Goal: Book appointment/travel/reservation

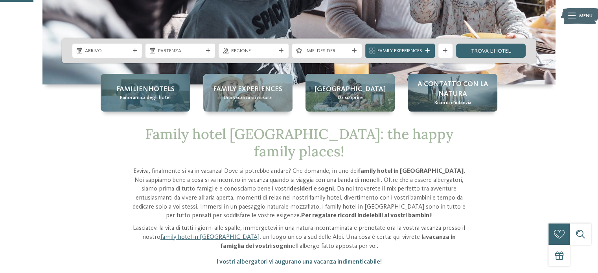
scroll to position [157, 0]
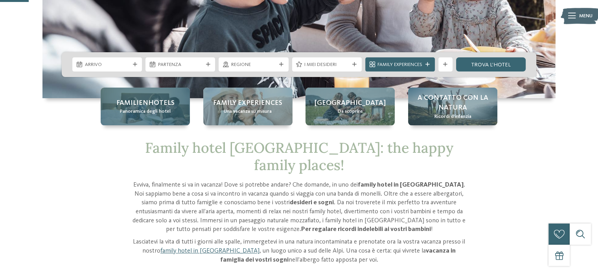
click at [141, 107] on span "Familienhotels" at bounding box center [145, 103] width 58 height 10
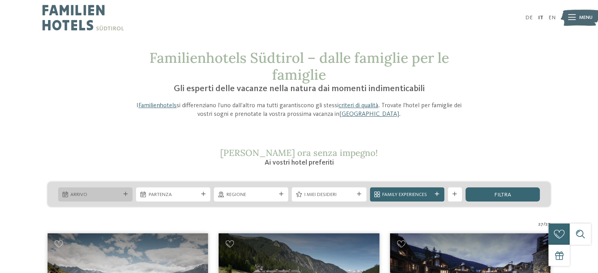
click at [99, 195] on span "Arrivo" at bounding box center [95, 194] width 50 height 7
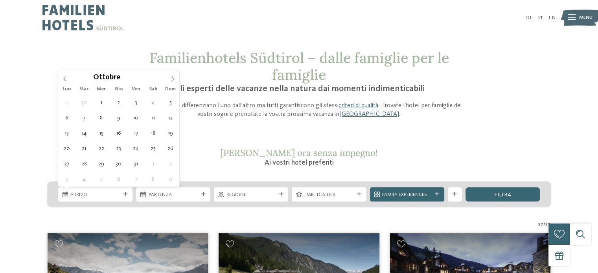
click at [173, 79] on icon at bounding box center [173, 79] width 6 height 6
click at [173, 79] on icon at bounding box center [172, 79] width 3 height 5
type div "01.12.2025"
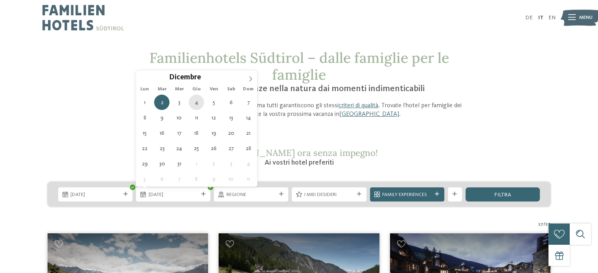
type div "04.12.2025"
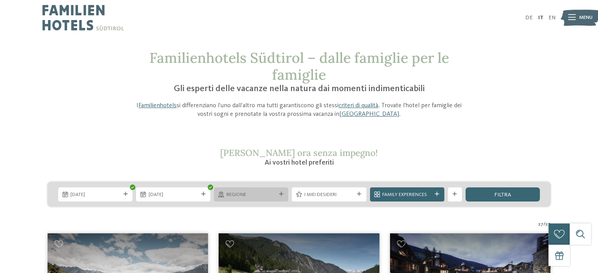
click at [239, 195] on span "Regione" at bounding box center [251, 194] width 50 height 7
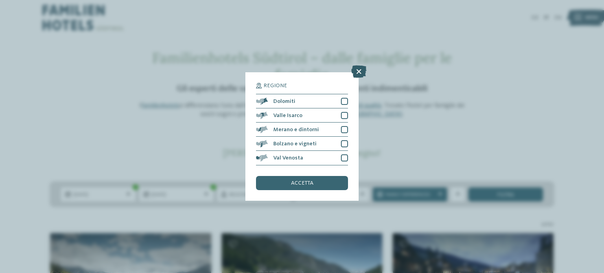
click at [360, 71] on icon at bounding box center [358, 72] width 15 height 13
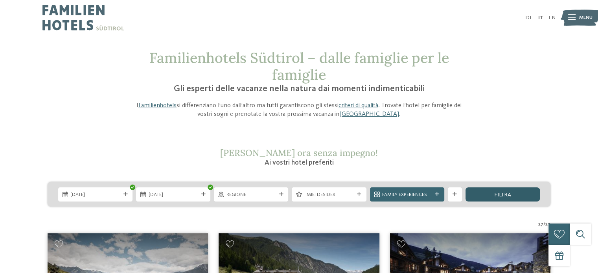
click at [505, 197] on span "filtra" at bounding box center [502, 195] width 17 height 6
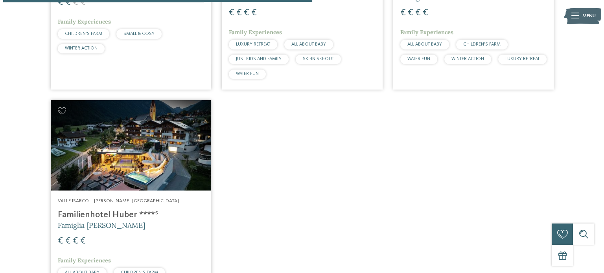
scroll to position [463, 0]
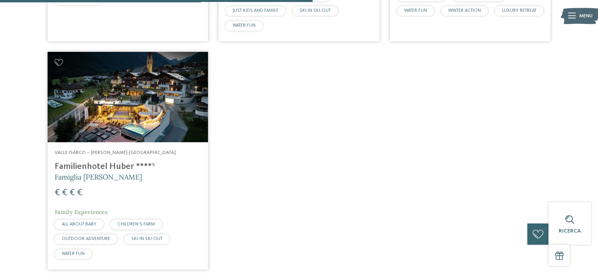
click at [95, 165] on h4 "Familienhotel Huber ****ˢ" at bounding box center [128, 167] width 146 height 11
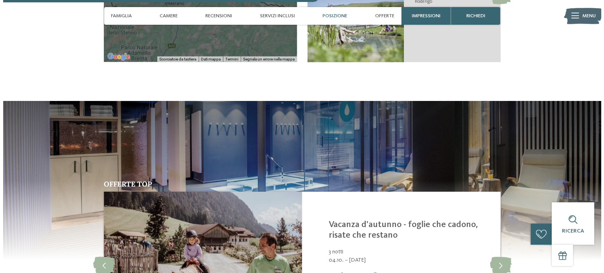
scroll to position [1533, 0]
